Goal: Task Accomplishment & Management: Manage account settings

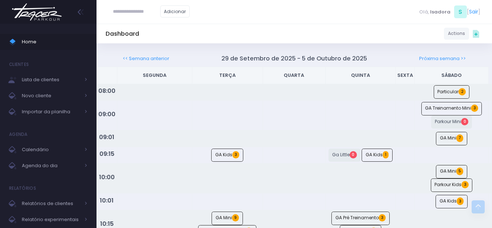
scroll to position [569, 0]
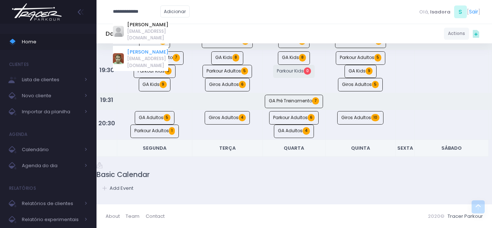
click at [136, 48] on link "Marina Garcia Ferreira" at bounding box center [147, 51] width 41 height 7
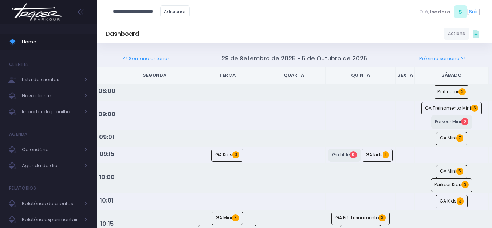
type input "**********"
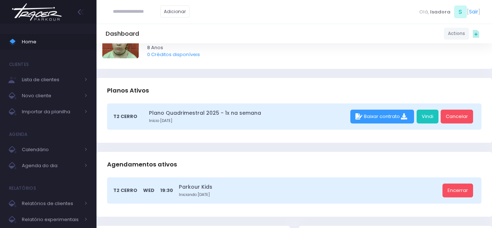
scroll to position [73, 0]
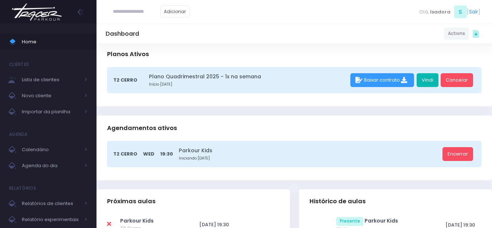
click at [421, 77] on link "Vindi" at bounding box center [427, 80] width 22 height 14
click at [53, 20] on img at bounding box center [36, 11] width 55 height 25
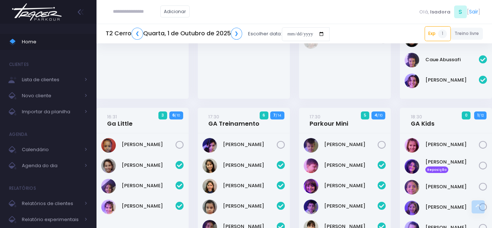
scroll to position [212, 0]
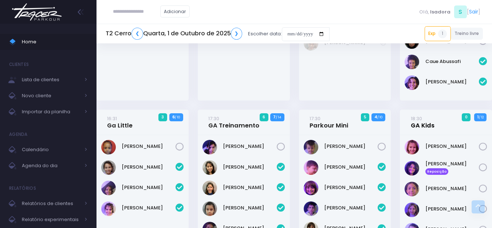
click at [431, 126] on link "18:30 GA Kids" at bounding box center [422, 122] width 24 height 15
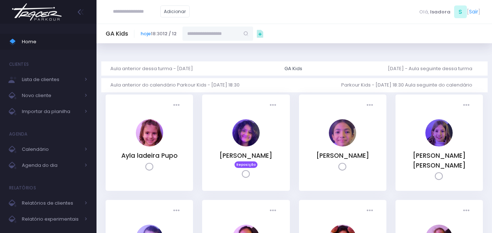
click at [234, 31] on input "text" at bounding box center [210, 34] width 57 height 14
type input "*********"
type input "**********"
click at [220, 45] on link "[PERSON_NAME] Solitto" at bounding box center [218, 50] width 42 height 14
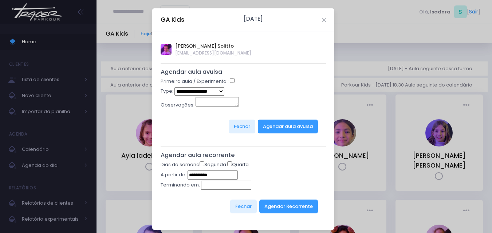
type input "**********"
click at [287, 207] on button "Agendar Recorrente" at bounding box center [288, 207] width 59 height 14
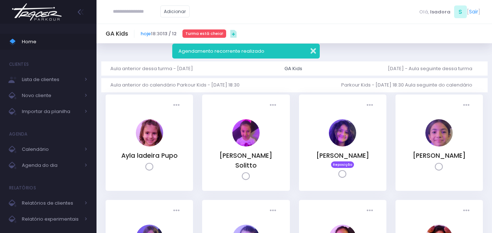
click at [312, 52] on button "button" at bounding box center [308, 50] width 15 height 8
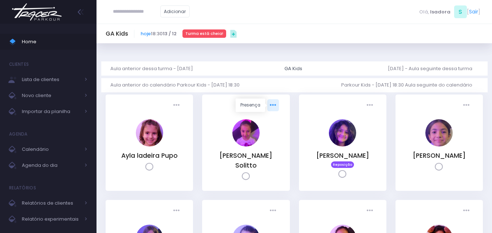
click at [272, 105] on icon at bounding box center [273, 105] width 6 height 6
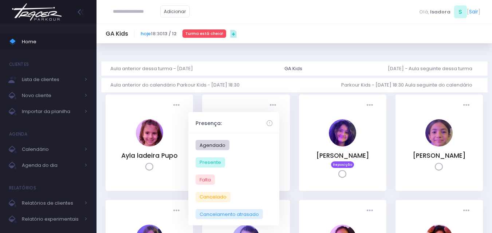
drag, startPoint x: 264, startPoint y: 94, endPoint x: 265, endPoint y: 100, distance: 5.5
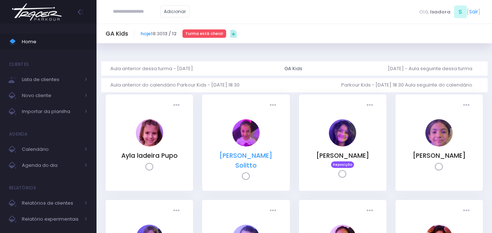
click at [254, 154] on link "Bella Ercole Solitto" at bounding box center [245, 160] width 53 height 18
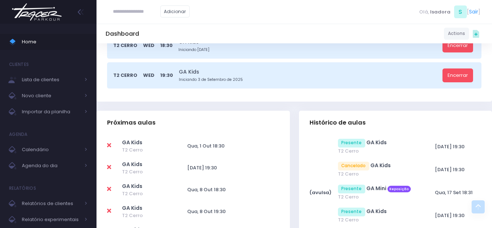
scroll to position [182, 0]
click at [109, 143] on icon at bounding box center [109, 145] width 4 height 6
type input "**********"
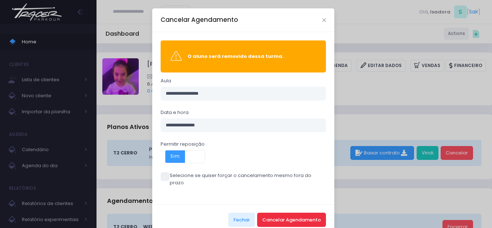
click at [281, 212] on button "Cancelar Agendamento" at bounding box center [291, 219] width 69 height 14
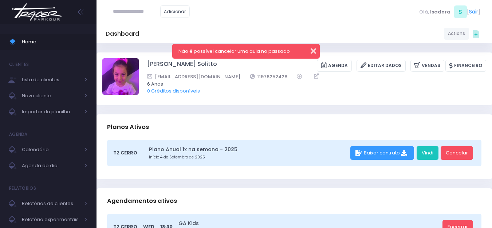
click at [313, 51] on button "button" at bounding box center [308, 50] width 15 height 8
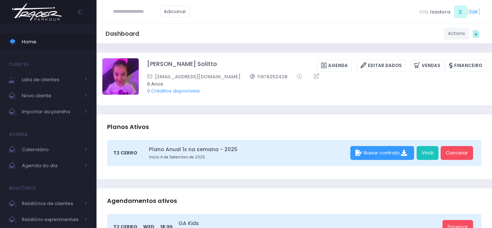
click at [60, 13] on img at bounding box center [36, 11] width 55 height 25
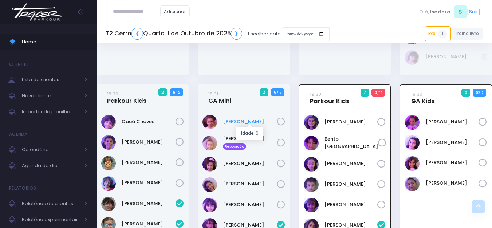
scroll to position [561, 0]
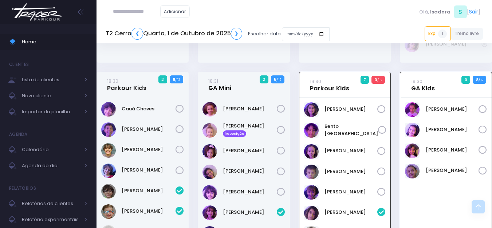
click at [230, 88] on link "18:31 GA Mini" at bounding box center [219, 84] width 23 height 15
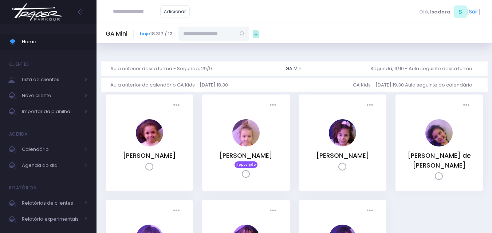
click at [226, 33] on input "text" at bounding box center [206, 34] width 57 height 14
type input "**********"
click at [208, 48] on link "[PERSON_NAME] Solitto" at bounding box center [214, 50] width 42 height 14
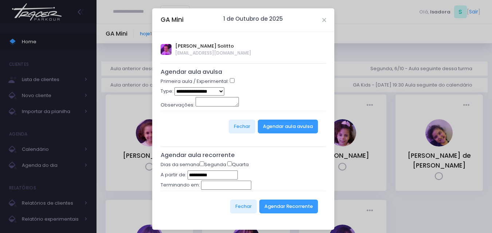
type input "**********"
click at [285, 205] on button "Agendar Recorrente" at bounding box center [288, 207] width 59 height 14
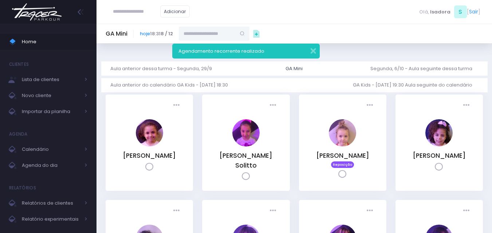
click at [33, 13] on img at bounding box center [36, 11] width 55 height 25
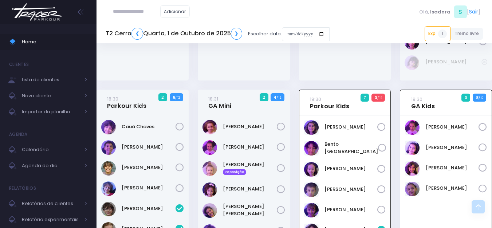
scroll to position [525, 0]
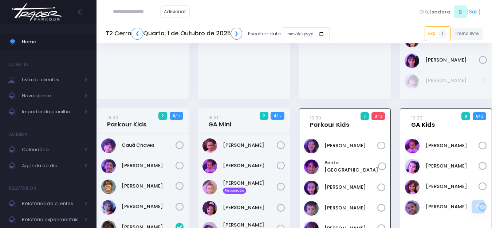
click at [431, 126] on link "19:30 GA Kids" at bounding box center [423, 121] width 24 height 15
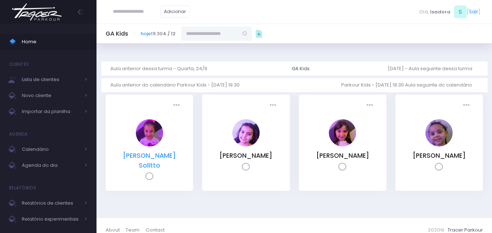
click at [172, 158] on link "[PERSON_NAME] Solitto" at bounding box center [149, 160] width 53 height 18
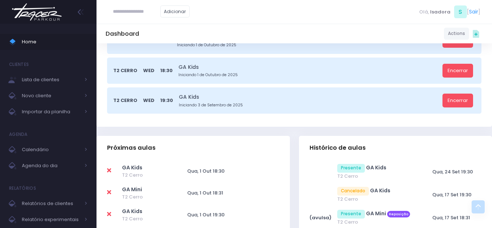
scroll to position [218, 0]
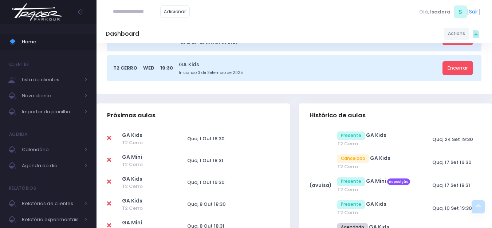
click at [108, 183] on icon at bounding box center [109, 182] width 4 height 6
type input "**********"
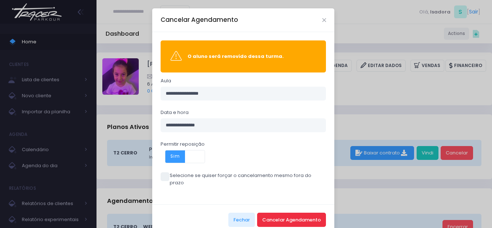
click at [285, 212] on button "Cancelar Agendamento" at bounding box center [291, 219] width 69 height 14
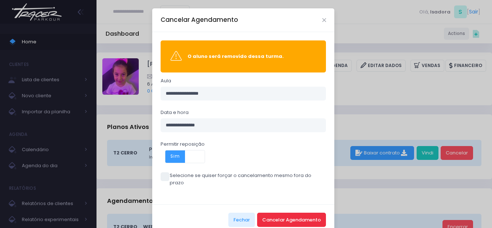
click at [285, 212] on button "Cancelar Agendamento" at bounding box center [291, 219] width 69 height 14
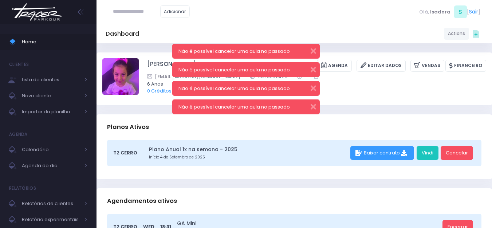
click at [43, 19] on img at bounding box center [36, 11] width 55 height 25
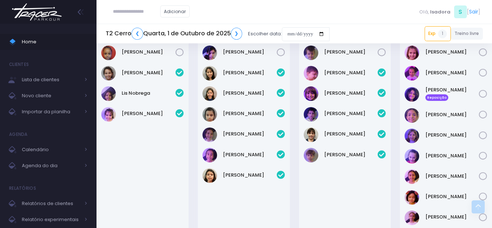
scroll to position [270, 0]
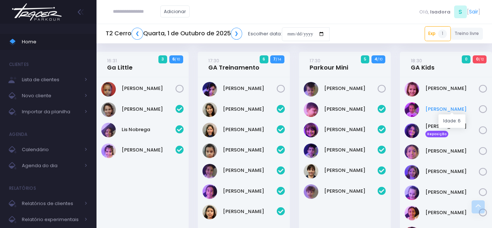
click at [436, 109] on link "Bella Ercole" at bounding box center [452, 109] width 54 height 7
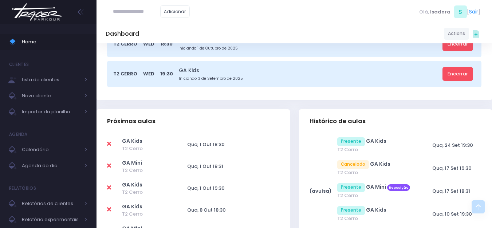
scroll to position [218, 0]
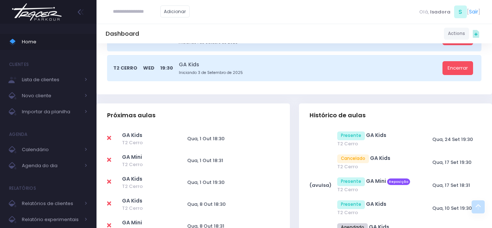
click at [108, 138] on icon at bounding box center [109, 138] width 4 height 6
type input "**********"
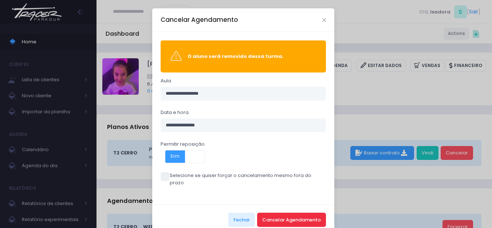
click at [283, 212] on button "Cancelar Agendamento" at bounding box center [291, 219] width 69 height 14
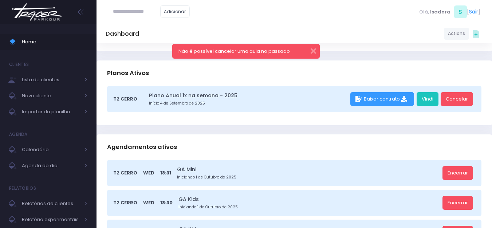
scroll to position [109, 0]
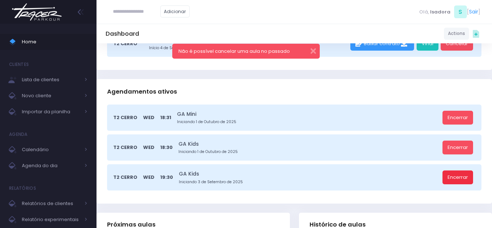
click at [459, 179] on link "Encerrar" at bounding box center [457, 177] width 31 height 14
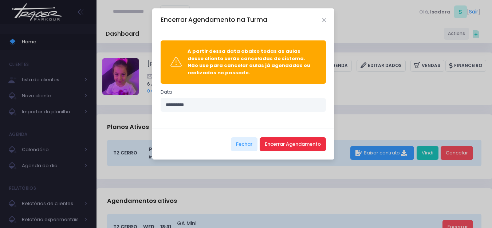
click at [314, 140] on button "Encerrar Agendamento" at bounding box center [292, 144] width 66 height 14
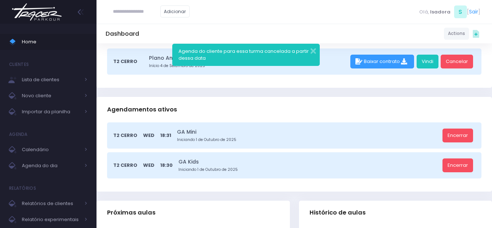
scroll to position [109, 0]
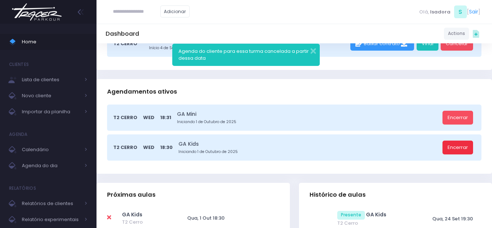
click at [453, 144] on link "Encerrar" at bounding box center [457, 147] width 31 height 14
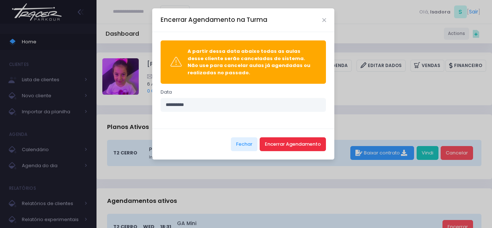
click at [305, 148] on button "Encerrar Agendamento" at bounding box center [292, 144] width 66 height 14
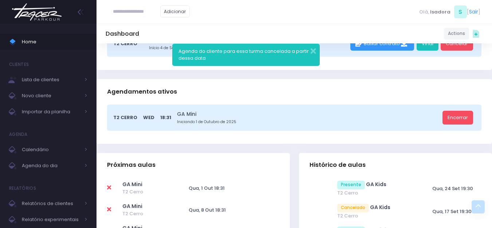
scroll to position [146, 0]
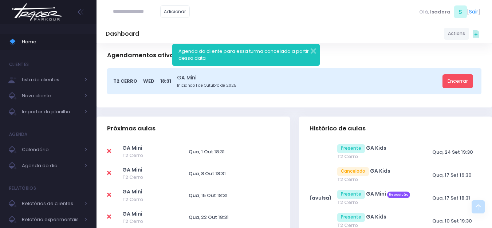
click at [54, 16] on img at bounding box center [36, 11] width 55 height 25
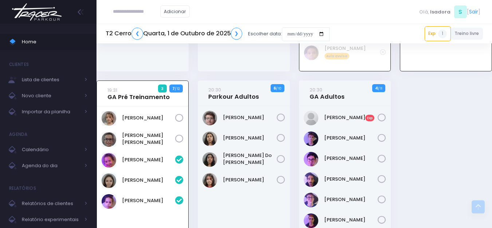
scroll to position [832, 0]
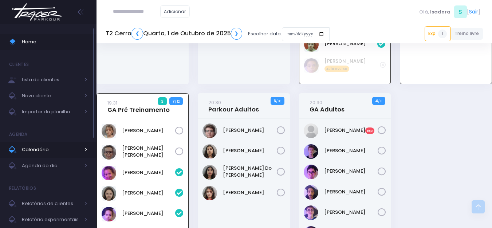
click at [47, 147] on span "Calendário" at bounding box center [51, 149] width 58 height 9
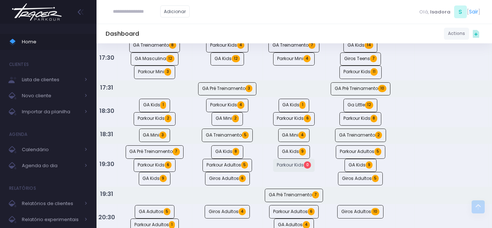
scroll to position [546, 0]
